Goal: Task Accomplishment & Management: Complete application form

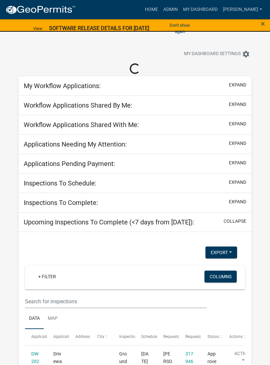
select select "3: 100"
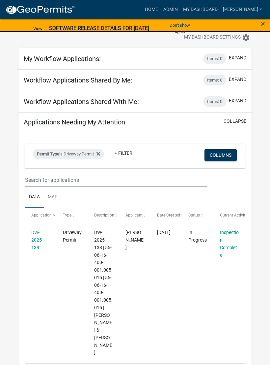
scroll to position [16, 0]
click at [40, 235] on link "DW-2025-138" at bounding box center [37, 240] width 12 height 20
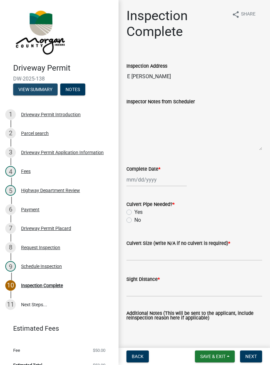
click at [29, 86] on button "View Summary" at bounding box center [35, 89] width 44 height 12
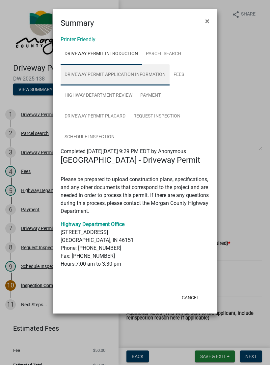
click at [101, 74] on link "Driveway Permit Application Information" at bounding box center [115, 74] width 109 height 21
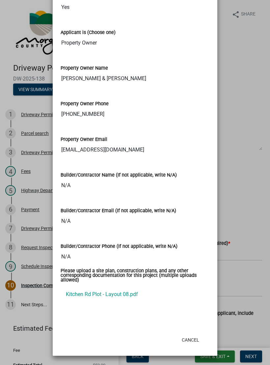
scroll to position [623, 0]
click at [89, 294] on link "Kitchen Rd Plot - Layout 08.pdf" at bounding box center [135, 294] width 149 height 16
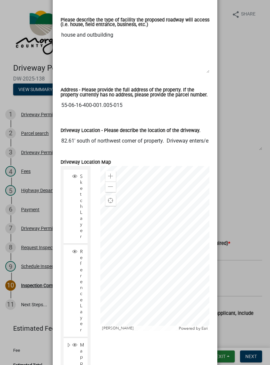
scroll to position [195, 0]
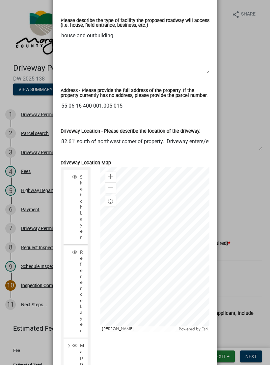
click at [189, 360] on div "Sketch Layer Reference Layer Mapproxy Roads Interstate labels Major Roads label…" at bounding box center [135, 282] width 159 height 232
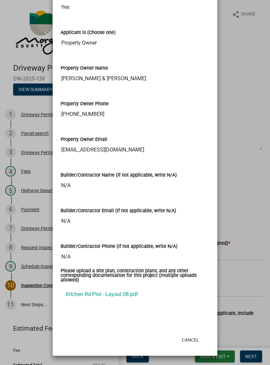
scroll to position [623, 0]
click at [123, 294] on link "Kitchen Rd Plot - Layout 08.pdf" at bounding box center [135, 294] width 149 height 16
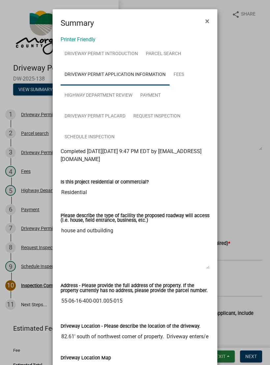
scroll to position [0, 0]
click at [236, 113] on ngb-modal-window "Summary × Printer Friendly Driveway Permit Introduction Parcel search Driveway …" at bounding box center [135, 182] width 270 height 365
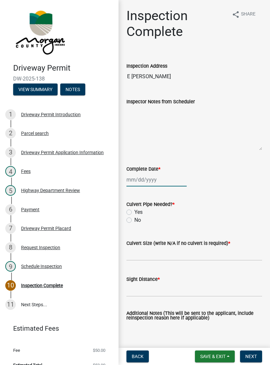
click at [152, 181] on div at bounding box center [157, 180] width 60 height 14
select select "10"
select select "2025"
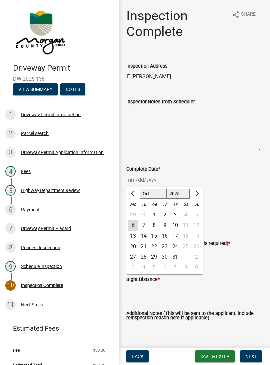
click at [134, 225] on div "6" at bounding box center [133, 225] width 11 height 11
type input "[DATE]"
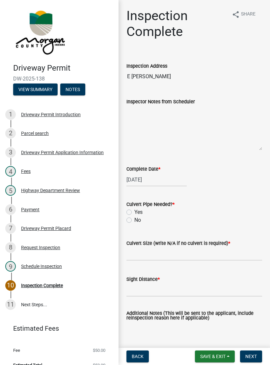
click at [134, 220] on label "No" at bounding box center [137, 220] width 7 height 8
click at [134, 220] on input "No" at bounding box center [136, 218] width 4 height 4
radio input "true"
click at [151, 254] on input "Culvert Size (write N/A if no culvert is required) *" at bounding box center [195, 254] width 136 height 14
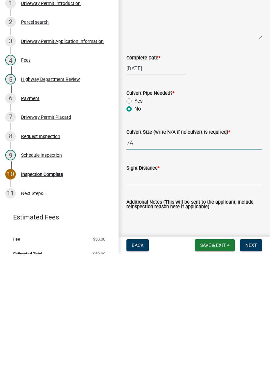
click at [128, 247] on input ";/A" at bounding box center [195, 254] width 136 height 14
type input "N/A"
click at [187, 283] on input "Sight Distance *" at bounding box center [195, 290] width 136 height 14
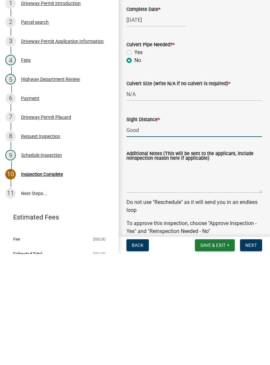
scroll to position [48, 0]
type input "Good"
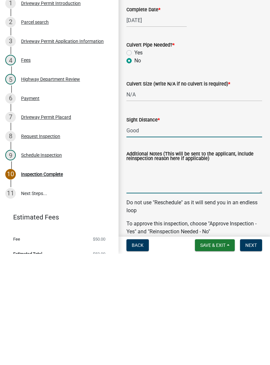
click at [146, 273] on textarea "Additional Notes (This will be sent to the applicant, include reinspection reas…" at bounding box center [195, 288] width 136 height 31
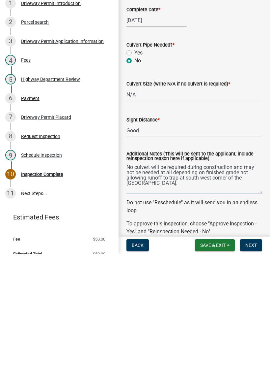
click at [149, 273] on textarea "No culvert will be required during construction and may not be needed at all de…" at bounding box center [195, 288] width 136 height 31
click at [166, 273] on textarea "No culvert will be required during construction and may not be needed at all de…" at bounding box center [195, 288] width 136 height 31
click at [185, 273] on textarea "No culvert will be required during construction and may not be needed at all de…" at bounding box center [195, 288] width 136 height 31
click at [171, 273] on textarea "No culvert will be required during construction and may not be needed at all de…" at bounding box center [195, 288] width 136 height 31
click at [179, 273] on textarea "No culvert will be required during construction and may not be needed at all, d…" at bounding box center [195, 288] width 136 height 31
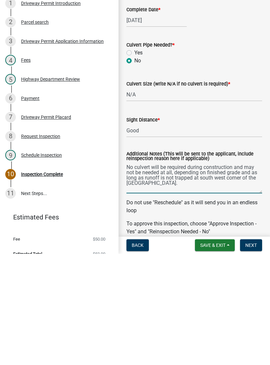
type textarea "No culvert will be required during construction and may not be needed at all, d…"
click at [225, 309] on p "Do not use "Reschedule" as it will send you in an endless loop" at bounding box center [195, 317] width 136 height 16
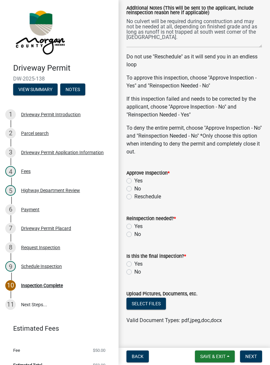
scroll to position [310, 0]
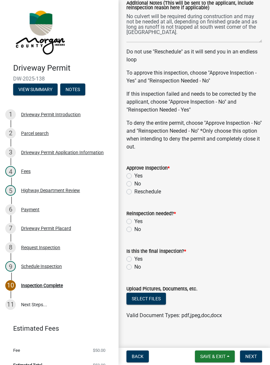
click at [134, 177] on label "Yes" at bounding box center [138, 176] width 8 height 8
click at [134, 176] on input "Yes" at bounding box center [136, 174] width 4 height 4
radio input "true"
click at [134, 229] on label "No" at bounding box center [137, 229] width 7 height 8
click at [134, 229] on input "No" at bounding box center [136, 227] width 4 height 4
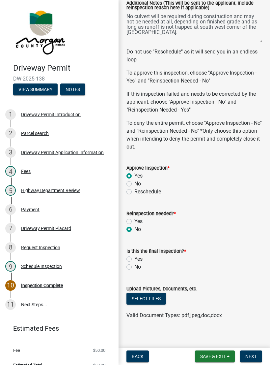
radio input "true"
click at [134, 267] on label "No" at bounding box center [137, 267] width 7 height 8
click at [134, 267] on input "No" at bounding box center [136, 265] width 4 height 4
radio input "true"
click at [147, 297] on button "Select files" at bounding box center [147, 298] width 40 height 12
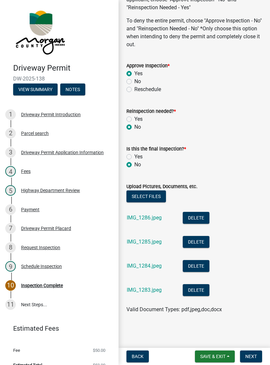
scroll to position [412, 0]
click at [216, 357] on span "Save & Exit" at bounding box center [212, 355] width 25 height 5
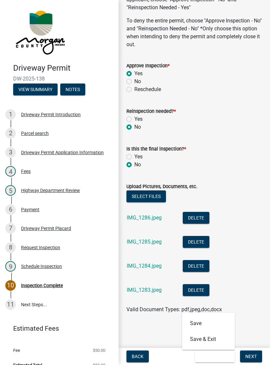
click at [251, 354] on span "Next" at bounding box center [252, 355] width 12 height 5
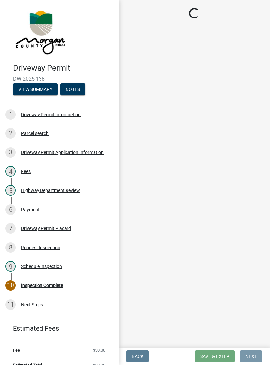
scroll to position [0, 0]
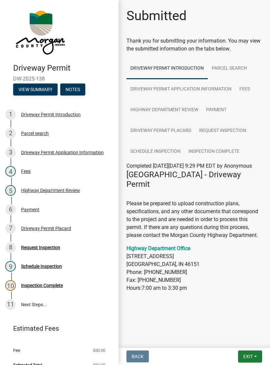
click at [250, 359] on span "Exit" at bounding box center [249, 355] width 10 height 5
click at [232, 339] on button "Save & Exit" at bounding box center [236, 339] width 53 height 16
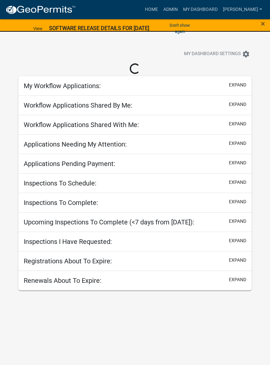
select select "3: 100"
